Goal: Task Accomplishment & Management: Manage account settings

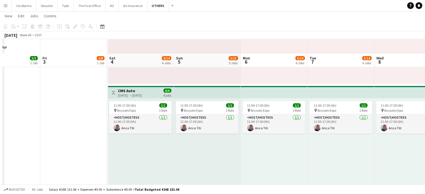
scroll to position [196, 0]
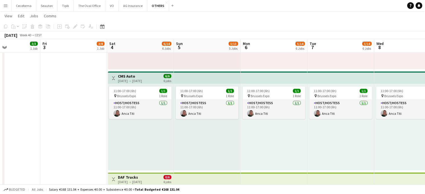
click at [73, 122] on app-date-cell "Toggle View SET Travel & Consulting GmbH [DATE] → [DATE] 21/56 7 jobs 10:00-19:…" at bounding box center [73, 197] width 67 height 660
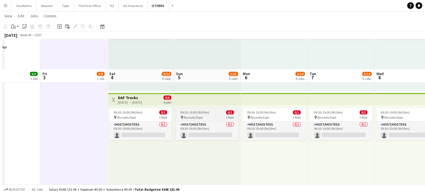
scroll to position [308, 0]
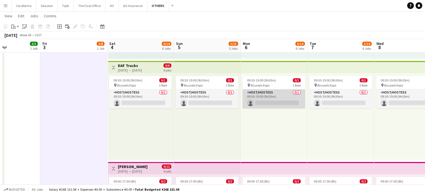
click at [282, 98] on app-card-role "Host/Hostess 0/1 09:30-19:00 (9h30m) single-neutral-actions" at bounding box center [274, 98] width 63 height 19
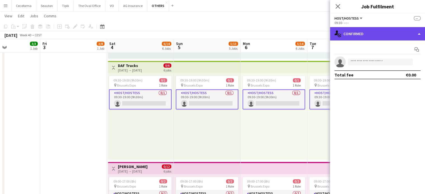
click at [420, 32] on div "single-neutral-actions-check-2 Confirmed" at bounding box center [377, 33] width 95 height 13
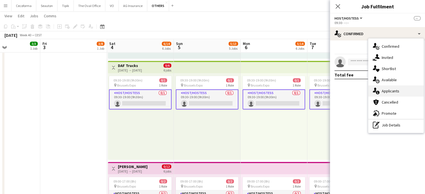
click at [386, 91] on span "Applicants" at bounding box center [391, 91] width 18 height 5
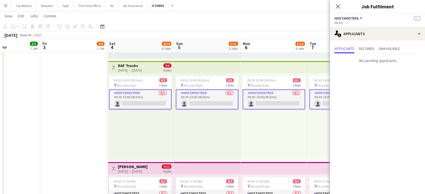
click at [285, 143] on div "09:30-19:00 (9h30m) 0/1 pin Brussels Expo 1 Role Host/Hostess 0/1 09:30-19:00 (…" at bounding box center [274, 116] width 67 height 87
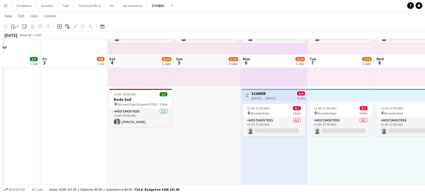
scroll to position [503, 0]
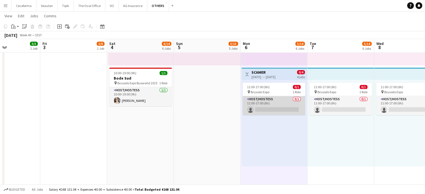
click at [277, 108] on app-card-role "Host/Hostess 0/1 11:00-17:00 (6h) single-neutral-actions" at bounding box center [274, 105] width 63 height 19
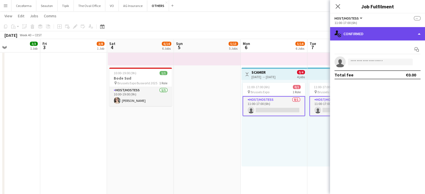
click at [421, 34] on div "single-neutral-actions-check-2 Confirmed" at bounding box center [377, 33] width 95 height 13
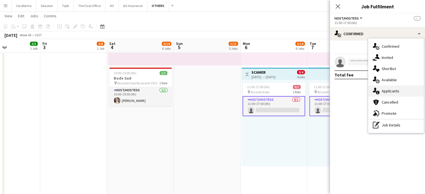
click at [388, 90] on span "Applicants" at bounding box center [391, 91] width 18 height 5
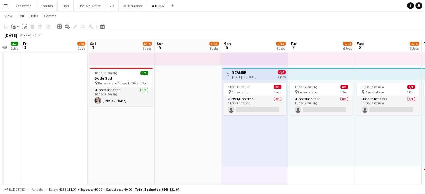
drag, startPoint x: 180, startPoint y: 147, endPoint x: 119, endPoint y: 127, distance: 63.9
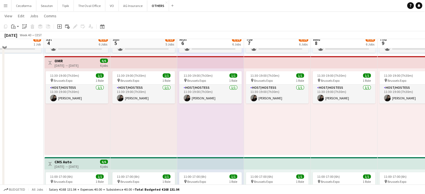
scroll to position [92, 0]
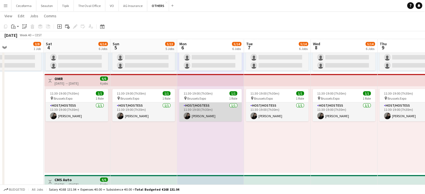
click at [227, 104] on app-card-role "Host/Hostess [DATE] 11:30-19:00 (7h30m) [PERSON_NAME]" at bounding box center [210, 112] width 63 height 19
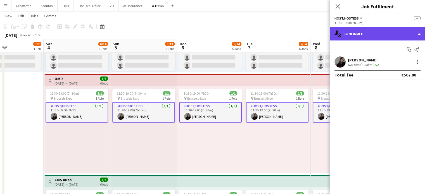
click at [419, 32] on div "single-neutral-actions-check-2 Confirmed" at bounding box center [377, 33] width 95 height 13
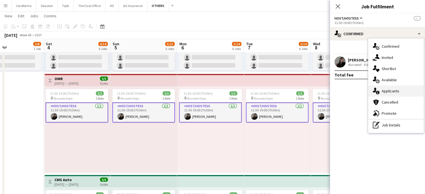
click at [391, 89] on span "Applicants" at bounding box center [391, 91] width 18 height 5
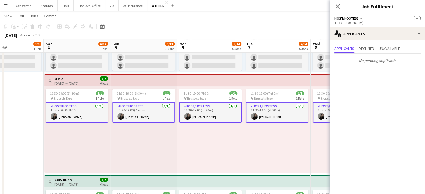
click at [219, 157] on div "11:30-19:00 (7h30m) 1/1 pin Brussels Expo 1 Role Host/Hostess [DATE] 11:30-19:0…" at bounding box center [210, 129] width 67 height 87
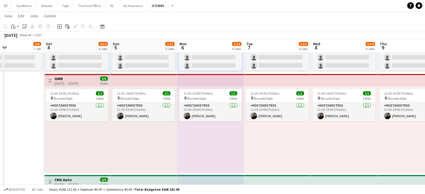
click at [306, 151] on div "11:30-19:00 (7h30m) 1/1 pin Brussels Expo 1 Role Host/Hostess [DATE] 11:30-19:0…" at bounding box center [277, 129] width 67 height 87
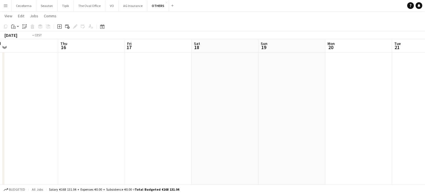
scroll to position [0, 155]
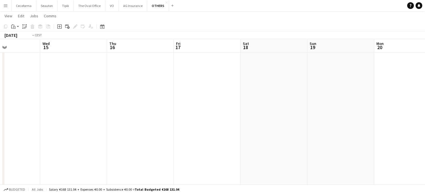
drag, startPoint x: 126, startPoint y: 114, endPoint x: 375, endPoint y: 143, distance: 250.5
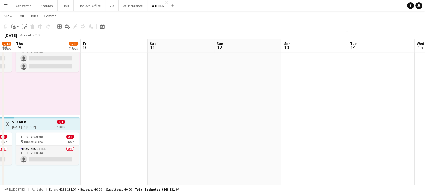
drag, startPoint x: 153, startPoint y: 101, endPoint x: 386, endPoint y: 148, distance: 238.4
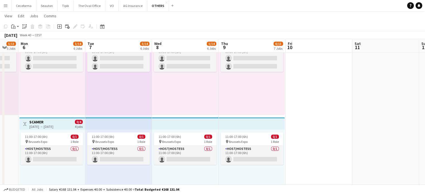
scroll to position [0, 160]
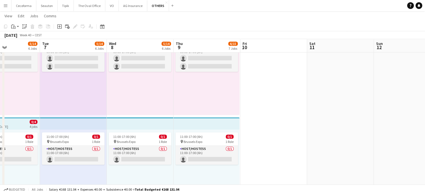
drag, startPoint x: 291, startPoint y: 107, endPoint x: 486, endPoint y: 135, distance: 196.9
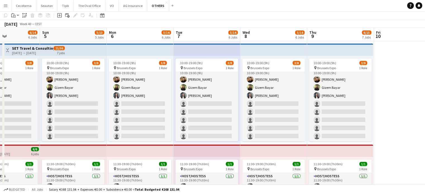
scroll to position [0, 0]
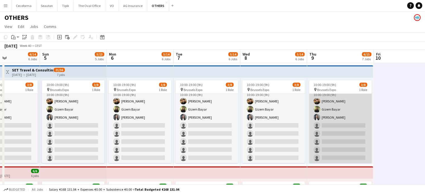
click at [336, 146] on app-card-role "Host/Hostess 13A [DATE] 10:00-19:00 (9h) [PERSON_NAME] Gizem [PERSON_NAME] sing…" at bounding box center [340, 126] width 63 height 76
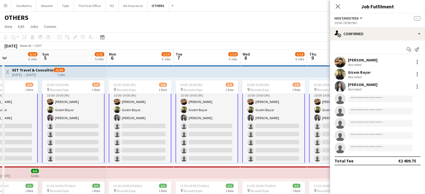
scroll to position [7, 0]
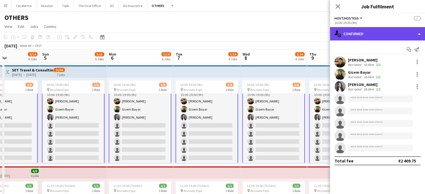
click at [420, 33] on div "single-neutral-actions-check-2 Confirmed" at bounding box center [377, 33] width 95 height 13
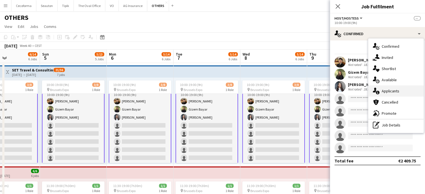
click at [386, 90] on span "Applicants" at bounding box center [391, 91] width 18 height 5
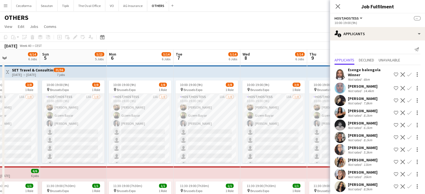
scroll to position [6, 0]
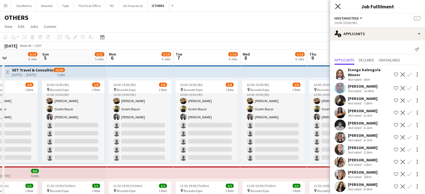
click at [338, 6] on icon "Close pop-in" at bounding box center [337, 6] width 5 height 5
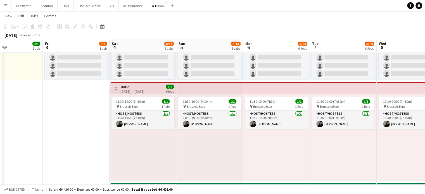
scroll to position [0, 156]
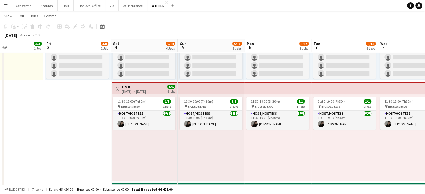
drag, startPoint x: 224, startPoint y: 167, endPoint x: 339, endPoint y: 171, distance: 114.4
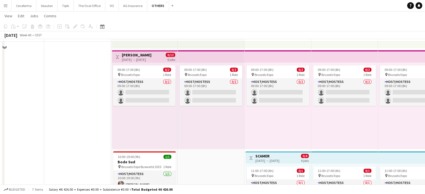
scroll to position [363, 0]
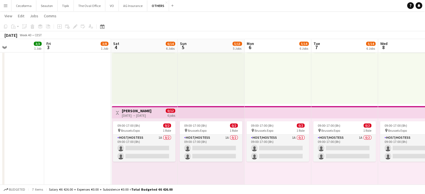
click at [56, 134] on app-date-cell "Toggle View SET Travel & Consulting GmbH [DATE] → [DATE] 21/56 7 jobs 10:00-19:…" at bounding box center [77, 29] width 67 height 660
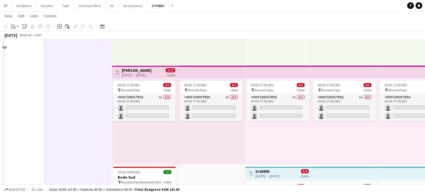
scroll to position [390, 0]
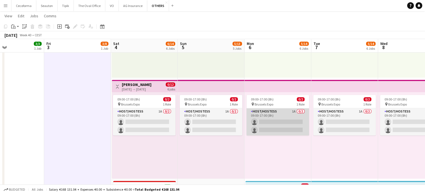
click at [291, 126] on app-card-role "Host/Hostess 1A 0/2 09:00-17:00 (8h) single-neutral-actions single-neutral-acti…" at bounding box center [278, 121] width 63 height 27
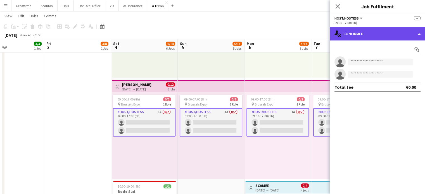
click at [420, 34] on div "single-neutral-actions-check-2 Confirmed" at bounding box center [377, 33] width 95 height 13
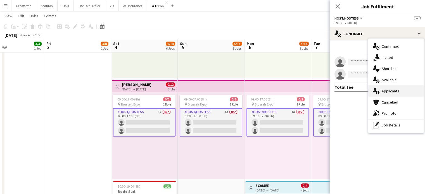
click at [390, 90] on span "Applicants" at bounding box center [391, 91] width 18 height 5
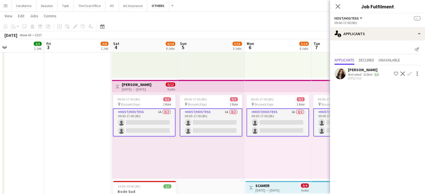
click at [297, 150] on div "09:00-17:00 (8h) 0/2 pin Brussels Expo 1 Role Host/Hostess 1A 0/2 09:00-17:00 (…" at bounding box center [278, 135] width 67 height 87
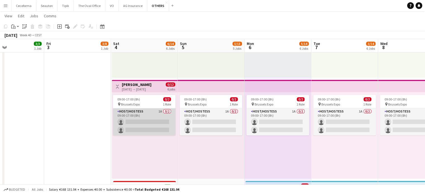
click at [160, 125] on app-card-role "Host/Hostess 1A 0/2 09:00-17:00 (8h) single-neutral-actions single-neutral-acti…" at bounding box center [144, 121] width 63 height 27
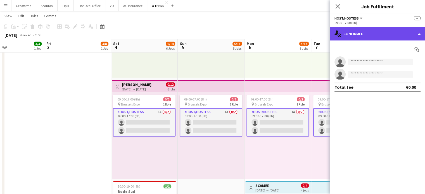
click at [420, 34] on div "single-neutral-actions-check-2 Confirmed" at bounding box center [377, 33] width 95 height 13
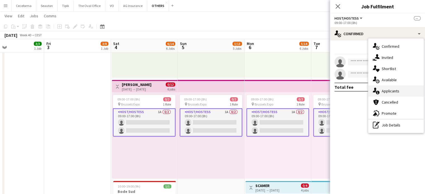
click at [387, 90] on span "Applicants" at bounding box center [391, 91] width 18 height 5
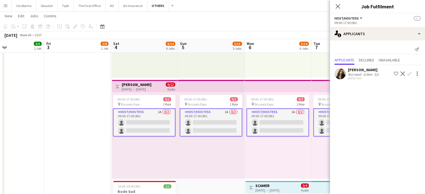
click at [410, 74] on app-icon "Confirm" at bounding box center [409, 74] width 4 height 4
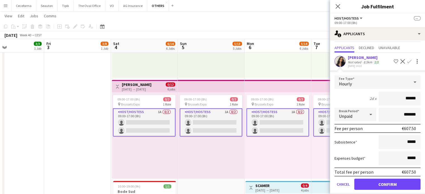
scroll to position [18, 0]
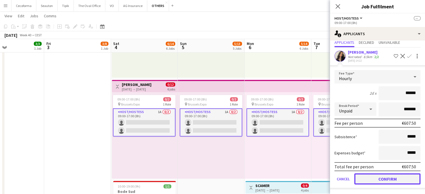
click at [386, 177] on button "Confirm" at bounding box center [387, 179] width 66 height 11
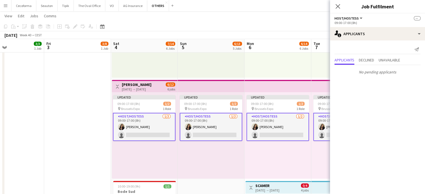
scroll to position [0, 0]
click at [339, 7] on icon at bounding box center [337, 6] width 5 height 5
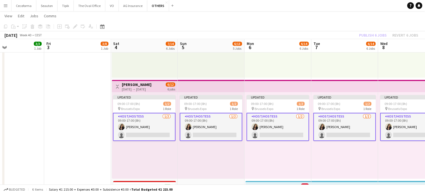
click at [295, 151] on div "Updated 09:00-17:00 (8h) 1/2 pin Brussels Expo 1 Role Host/Hostess [DATE] 09:00…" at bounding box center [278, 135] width 67 height 87
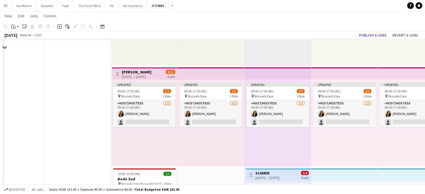
scroll to position [390, 0]
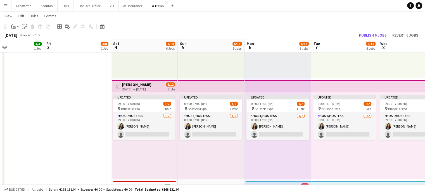
click at [67, 131] on app-date-cell "Toggle View SET Travel & Consulting GmbH [DATE] → [DATE] 21/56 7 jobs 10:00-19:…" at bounding box center [77, 3] width 67 height 660
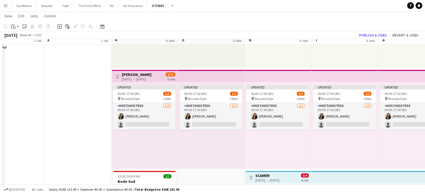
scroll to position [391, 0]
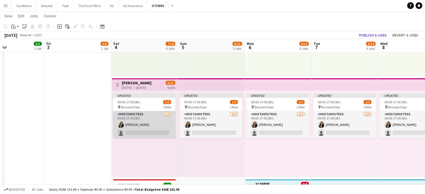
drag, startPoint x: 155, startPoint y: 132, endPoint x: 155, endPoint y: 125, distance: 6.4
click at [155, 131] on app-card-role "Host/Hostess [DATE] 09:00-17:00 (8h) [PERSON_NAME] single-neutral-actions" at bounding box center [144, 124] width 63 height 27
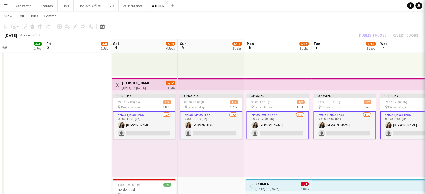
scroll to position [0, 156]
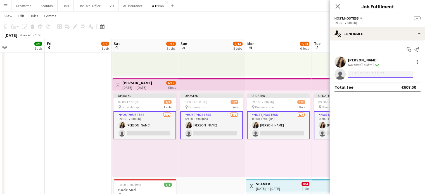
click at [356, 76] on input at bounding box center [380, 74] width 65 height 7
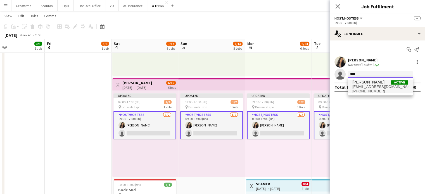
type input "****"
click at [370, 84] on span "[PERSON_NAME]" at bounding box center [369, 82] width 32 height 5
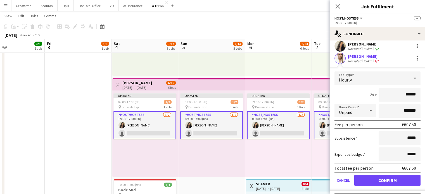
scroll to position [28, 0]
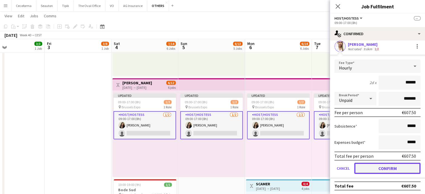
click at [388, 167] on button "Confirm" at bounding box center [387, 168] width 66 height 11
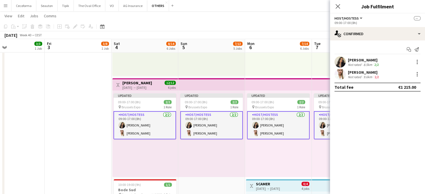
click at [262, 156] on div "Updated 09:00-17:00 (8h) 2/2 pin Brussels Expo 1 Role Host/Hostess [DATE] 09:00…" at bounding box center [278, 134] width 67 height 87
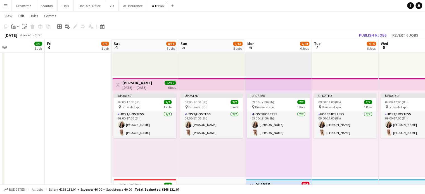
click at [5, 4] on app-icon "Menu" at bounding box center [5, 5] width 4 height 4
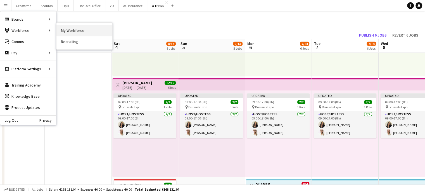
click at [79, 31] on link "My Workforce" at bounding box center [84, 30] width 56 height 11
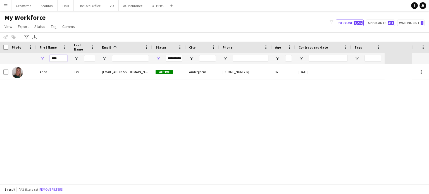
click at [61, 58] on input "****" at bounding box center [59, 58] width 18 height 7
type input "*"
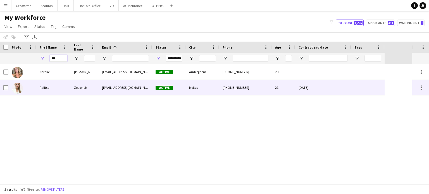
type input "***"
click at [344, 88] on div "[DATE]" at bounding box center [324, 87] width 56 height 15
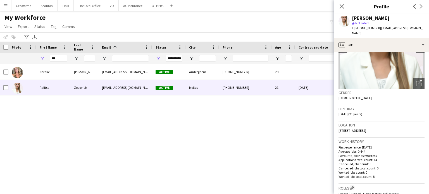
scroll to position [56, 0]
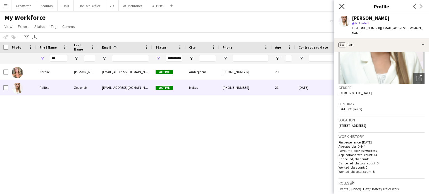
click at [342, 5] on icon "Close pop-in" at bounding box center [341, 6] width 5 height 5
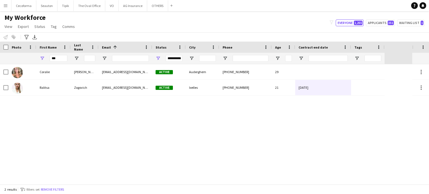
click at [328, 114] on div "[PERSON_NAME] [PERSON_NAME][EMAIL_ADDRESS][DOMAIN_NAME] Active Auderghem [PHONE…" at bounding box center [206, 124] width 413 height 120
click at [132, 5] on button "AG Insurance Close" at bounding box center [133, 5] width 29 height 11
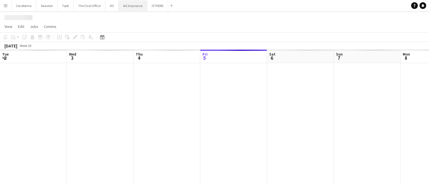
scroll to position [0, 134]
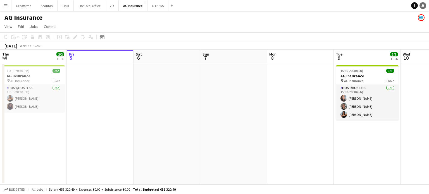
click at [422, 4] on icon "Notifications" at bounding box center [423, 5] width 3 height 3
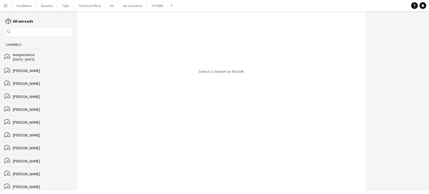
click at [41, 33] on input "text" at bounding box center [41, 32] width 58 height 5
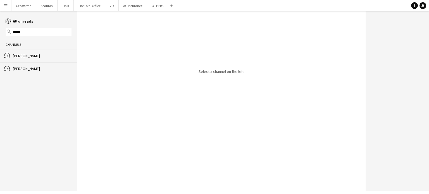
type input "*****"
click at [25, 56] on div "[PERSON_NAME]" at bounding box center [42, 55] width 59 height 5
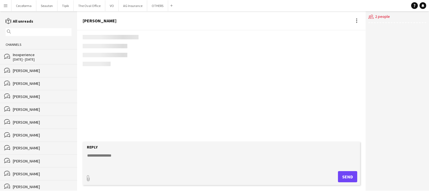
scroll to position [24, 0]
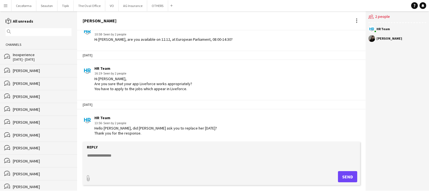
click at [95, 153] on textarea at bounding box center [223, 160] width 272 height 15
type textarea "**********"
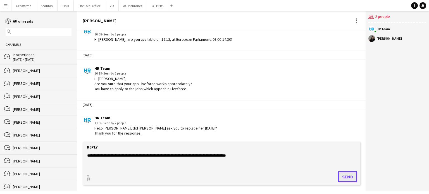
click at [349, 177] on button "Send" at bounding box center [347, 176] width 19 height 11
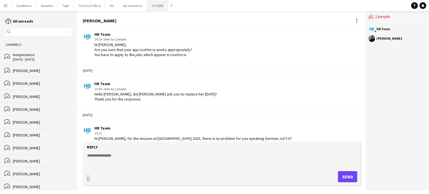
click at [153, 5] on button "OTHERS Close" at bounding box center [157, 5] width 21 height 11
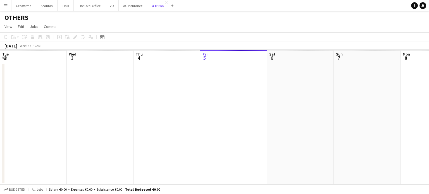
scroll to position [0, 134]
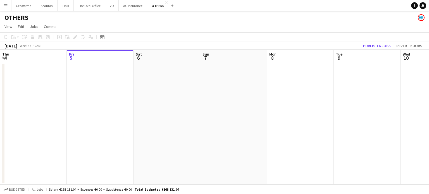
drag, startPoint x: 292, startPoint y: 124, endPoint x: 108, endPoint y: 117, distance: 183.8
click at [73, 112] on app-calendar-viewport "Tue 2 Wed 3 Thu 4 Fri 5 Sat 6 Sun 7 Mon 8 Tue 9 Wed 10 Thu 11 Fri 12 Sat 13" at bounding box center [214, 117] width 429 height 135
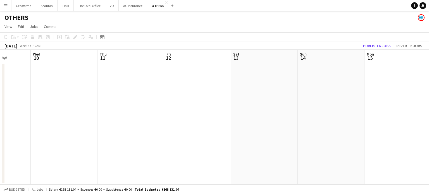
drag, startPoint x: 155, startPoint y: 100, endPoint x: 183, endPoint y: 104, distance: 29.0
click at [0, 59] on app-calendar-viewport "Sat 6 Sun 7 Mon 8 Tue 9 Wed 10 Thu 11 Fri 12 Sat 13 Sun 14 Mon 15 Tue 16 Wed 17" at bounding box center [214, 117] width 429 height 135
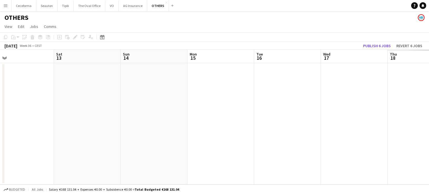
drag, startPoint x: 276, startPoint y: 134, endPoint x: 101, endPoint y: 86, distance: 182.2
click at [112, 90] on app-calendar-viewport "Wed 10 Thu 11 Fri 12 Sat 13 Sun 14 Mon 15 Tue 16 Wed 17 Thu 18 Fri 19 Sat 20 Su…" at bounding box center [214, 117] width 429 height 135
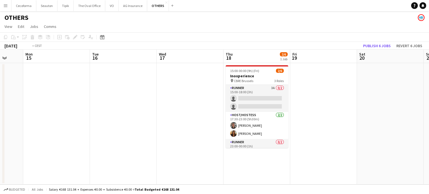
drag, startPoint x: 86, startPoint y: 91, endPoint x: 59, endPoint y: 81, distance: 29.2
click at [30, 76] on app-calendar-viewport "Fri 12 Sat 13 Sun 14 Mon 15 Tue 16 Wed 17 Thu 18 2/6 1 Job Fri 19 Sat 20 Sun 21…" at bounding box center [214, 117] width 429 height 135
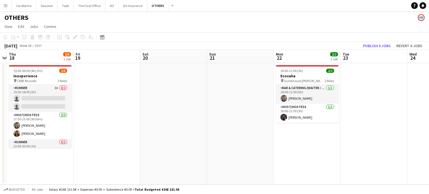
drag, startPoint x: 0, startPoint y: 56, endPoint x: 0, endPoint y: 51, distance: 4.8
click at [0, 51] on app-calendar-viewport "Sun 14 Mon 15 Tue 16 Wed 17 Thu 18 2/6 1 Job Fri 19 Sat 20 Sun 21 Mon 22 2/2 1 …" at bounding box center [214, 117] width 429 height 135
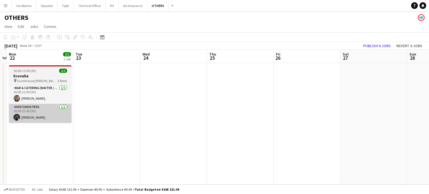
scroll to position [0, 159]
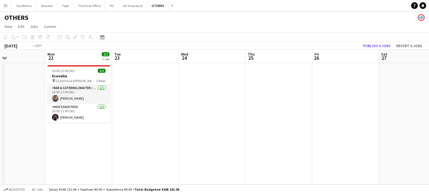
drag, startPoint x: 277, startPoint y: 141, endPoint x: 73, endPoint y: 78, distance: 213.7
click at [74, 78] on app-calendar-viewport "Thu 18 2/6 1 Job Fri 19 Sat 20 Sun 21 Mon 22 2/2 1 Job Tue 23 Wed 24 Thu 25 Fri…" at bounding box center [214, 117] width 429 height 135
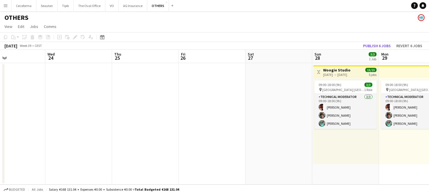
scroll to position [0, 228]
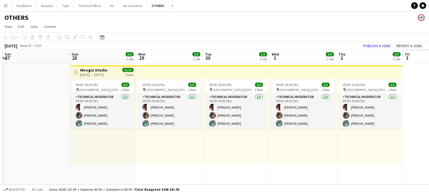
drag, startPoint x: 199, startPoint y: 140, endPoint x: 0, endPoint y: 77, distance: 208.8
click at [0, 77] on app-calendar-viewport "Tue 23 Wed 24 Thu 25 Fri 26 Sat 27 Sun 28 3/3 1 Job Mon 29 3/3 1 Job Tue 30 3/3…" at bounding box center [214, 117] width 429 height 135
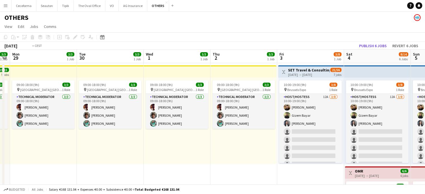
drag, startPoint x: 214, startPoint y: 160, endPoint x: 23, endPoint y: 105, distance: 198.9
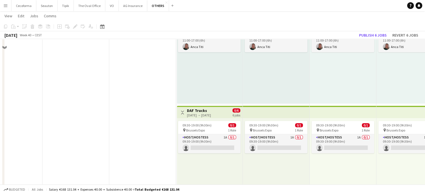
scroll to position [308, 0]
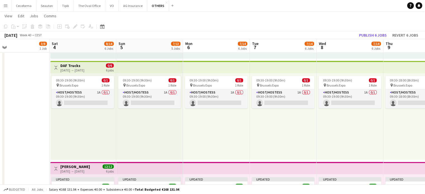
drag, startPoint x: 198, startPoint y: 124, endPoint x: 86, endPoint y: 101, distance: 114.7
click at [86, 101] on app-calendar-viewport "Wed 1 3/3 1 Job Thu 2 3/3 1 Job Fri 3 3/8 1 Job Sat 4 8/14 6 Jobs Sun 5 7/13 5 …" at bounding box center [212, 64] width 425 height 701
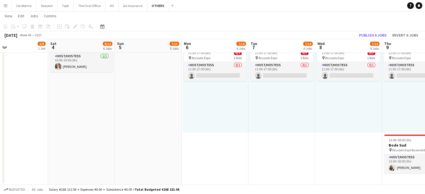
scroll to position [0, 157]
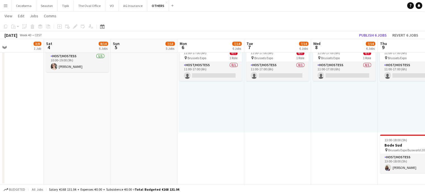
drag, startPoint x: 229, startPoint y: 138, endPoint x: 148, endPoint y: 122, distance: 82.5
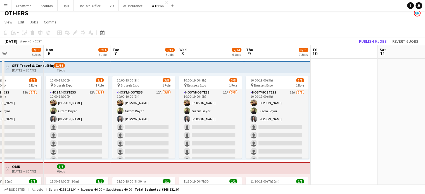
scroll to position [0, 0]
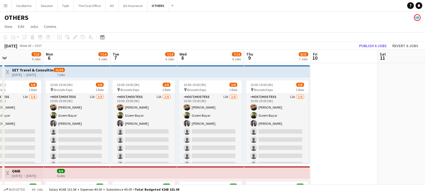
click at [5, 6] on app-icon "Menu" at bounding box center [5, 5] width 4 height 4
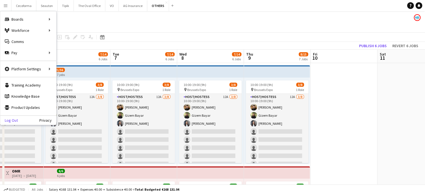
click at [11, 120] on link "Log Out" at bounding box center [9, 120] width 18 height 4
